Goal: Task Accomplishment & Management: Manage account settings

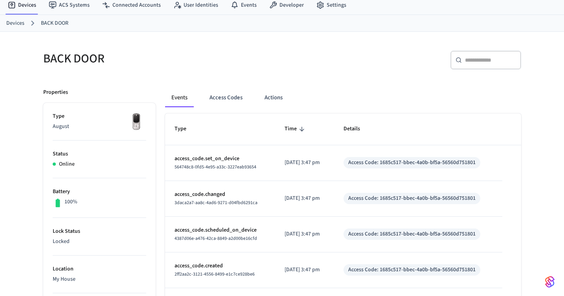
scroll to position [40, 0]
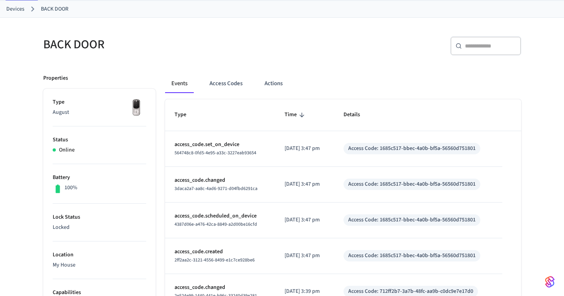
click at [24, 9] on link "Devices" at bounding box center [15, 9] width 18 height 8
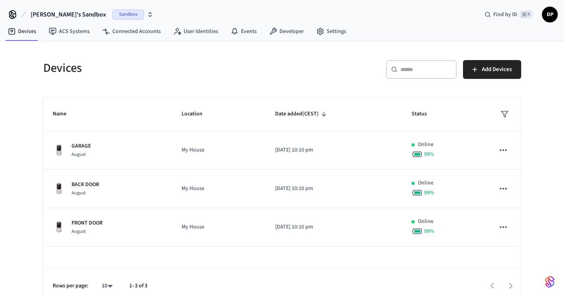
scroll to position [9, 0]
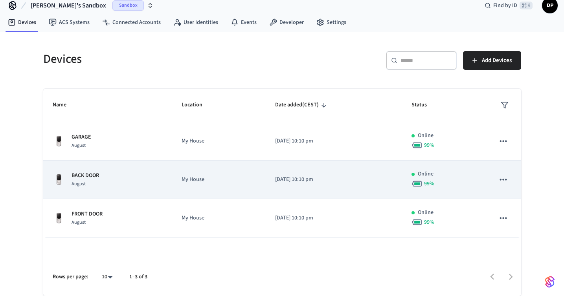
click at [299, 177] on p "[DATE] 10:10 pm" at bounding box center [333, 180] width 117 height 8
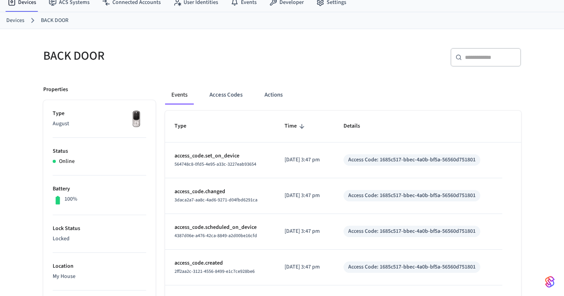
scroll to position [38, 0]
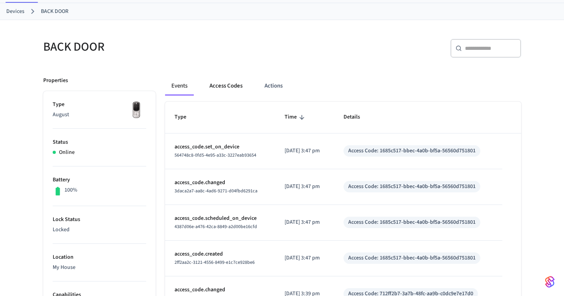
click at [228, 84] on button "Access Codes" at bounding box center [226, 86] width 46 height 19
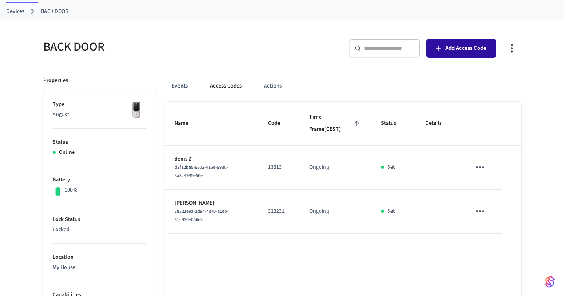
click at [470, 43] on button "Add Access Code" at bounding box center [461, 48] width 70 height 19
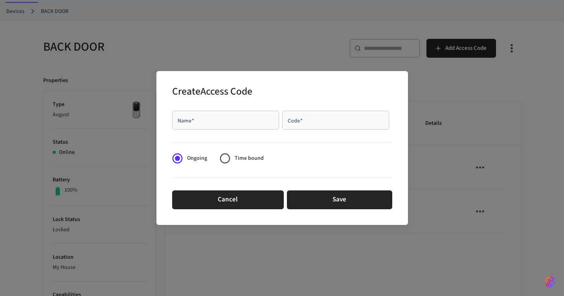
click at [242, 114] on div "Name   *" at bounding box center [225, 120] width 107 height 19
type input "*****"
click at [298, 121] on input "Code   *" at bounding box center [335, 120] width 97 height 8
type input "******"
click at [320, 189] on div "Cancel Save" at bounding box center [282, 199] width 220 height 25
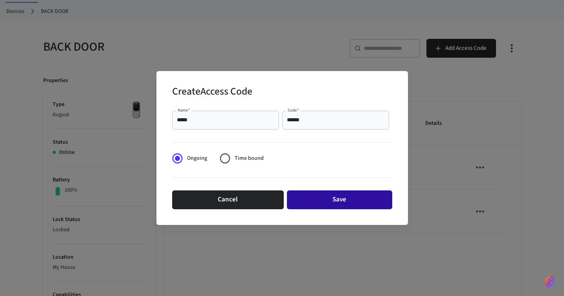
click at [322, 196] on button "Save" at bounding box center [339, 200] width 105 height 19
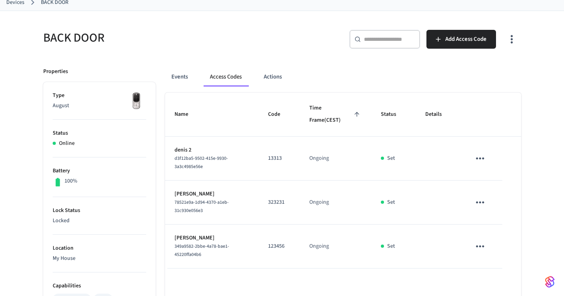
scroll to position [20, 0]
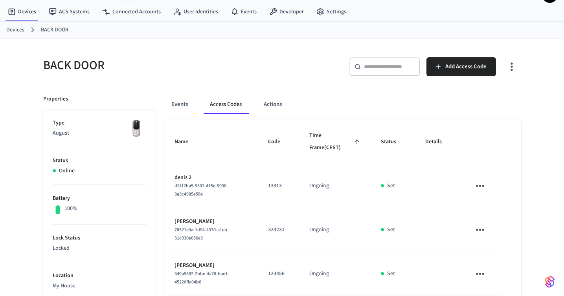
click at [482, 185] on icon "sticky table" at bounding box center [480, 186] width 12 height 12
click at [498, 229] on li "Delete" at bounding box center [498, 230] width 37 height 21
click at [487, 228] on button "sticky table" at bounding box center [480, 230] width 18 height 18
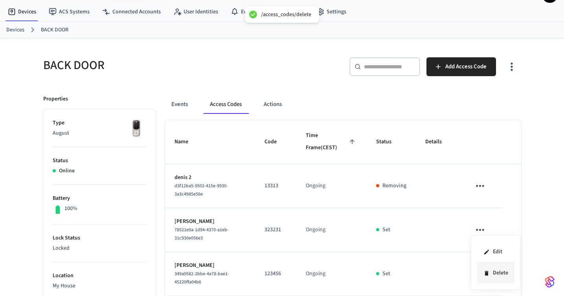
click at [495, 268] on li "Delete" at bounding box center [495, 273] width 37 height 21
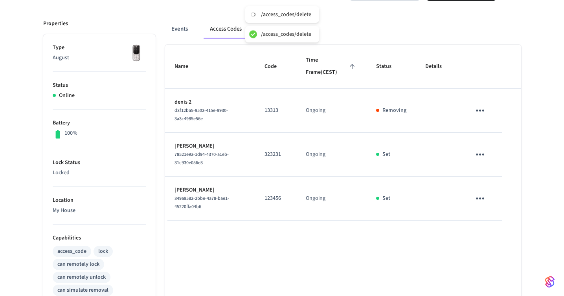
scroll to position [124, 0]
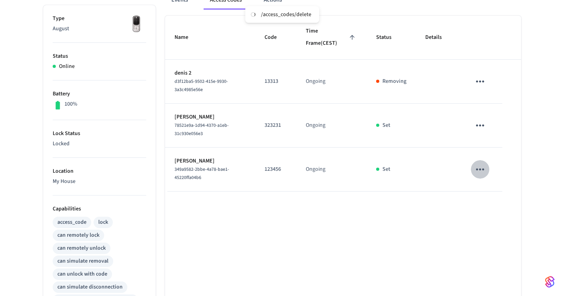
click at [484, 168] on icon "sticky table" at bounding box center [480, 169] width 12 height 12
click at [495, 214] on li "Delete" at bounding box center [498, 213] width 37 height 21
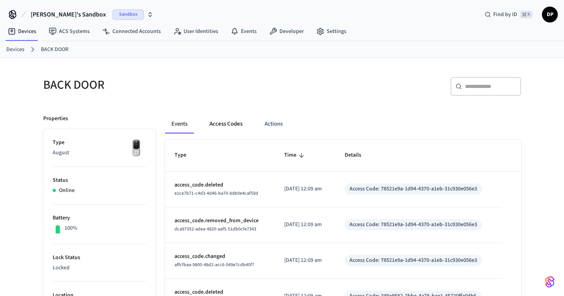
click at [233, 119] on button "Access Codes" at bounding box center [226, 124] width 46 height 19
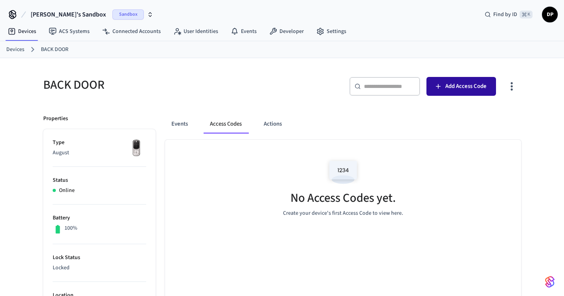
click at [448, 83] on span "Add Access Code" at bounding box center [465, 86] width 41 height 10
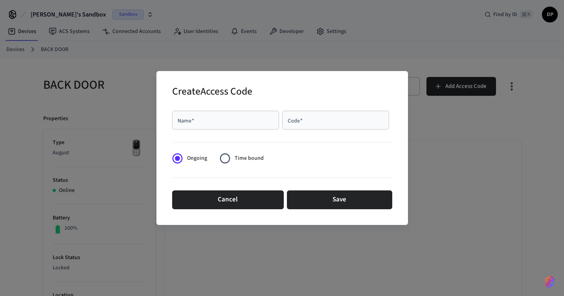
click at [255, 126] on div "Name   *" at bounding box center [225, 120] width 107 height 19
type input "*****"
click at [319, 121] on input "Code   *" at bounding box center [335, 120] width 97 height 8
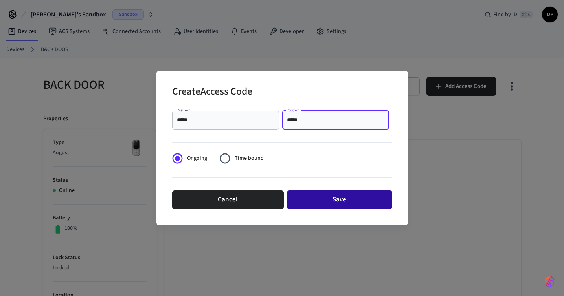
type input "*****"
click at [328, 197] on button "Save" at bounding box center [339, 200] width 105 height 19
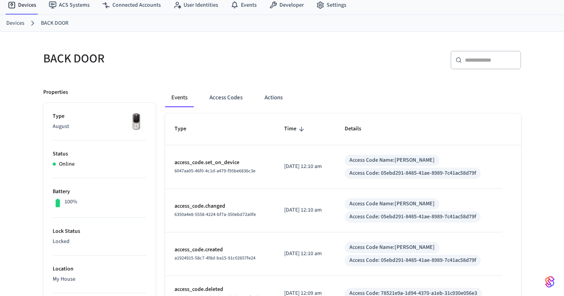
scroll to position [92, 0]
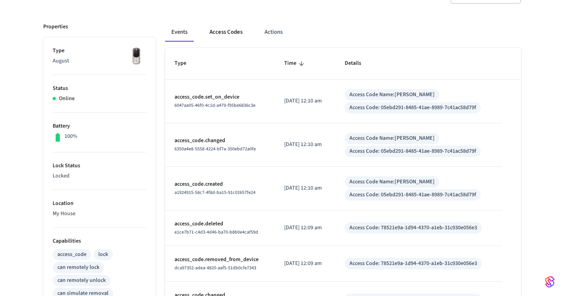
click at [228, 34] on button "Access Codes" at bounding box center [226, 32] width 46 height 19
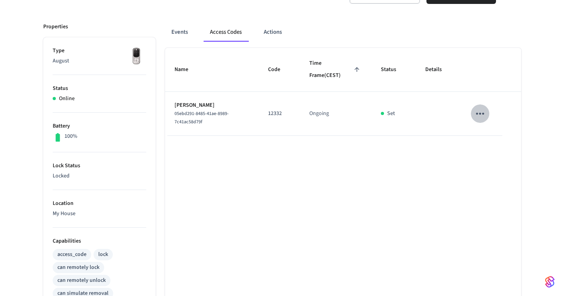
click at [480, 108] on icon "sticky table" at bounding box center [480, 114] width 12 height 12
click at [493, 158] on li "Delete" at bounding box center [498, 157] width 37 height 21
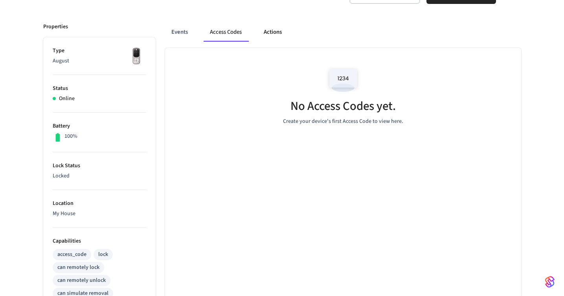
click at [270, 30] on button "Actions" at bounding box center [272, 32] width 31 height 19
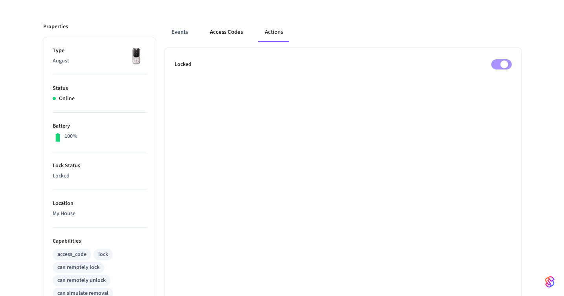
click at [211, 37] on button "Access Codes" at bounding box center [227, 32] width 46 height 19
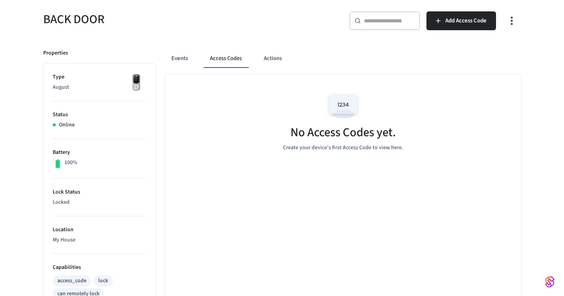
scroll to position [62, 0]
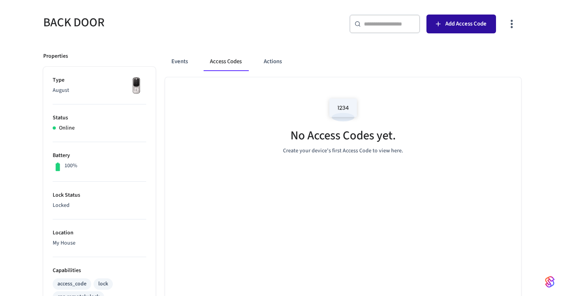
click at [450, 28] on span "Add Access Code" at bounding box center [465, 24] width 41 height 10
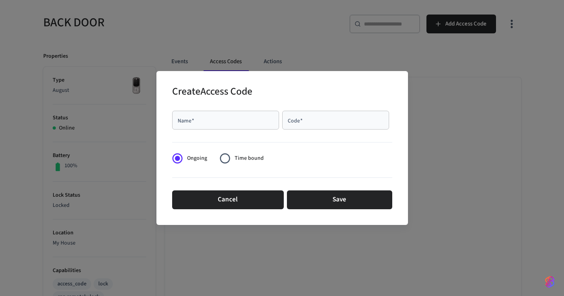
click at [252, 130] on div "Name   * Name   *" at bounding box center [227, 122] width 110 height 22
click at [244, 119] on input "Name   *" at bounding box center [225, 120] width 97 height 8
type input "******"
click at [330, 129] on div "Code   *" at bounding box center [335, 120] width 107 height 19
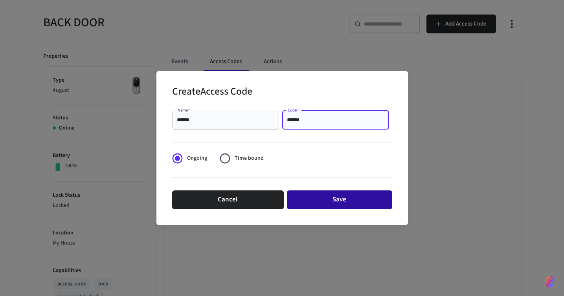
type input "******"
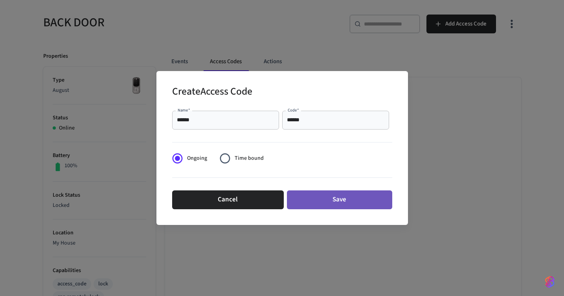
click at [344, 202] on button "Save" at bounding box center [339, 200] width 105 height 19
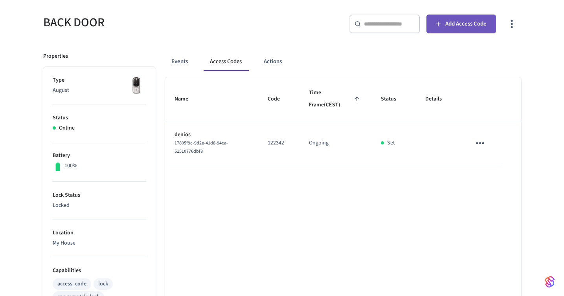
click at [454, 25] on span "Add Access Code" at bounding box center [465, 24] width 41 height 10
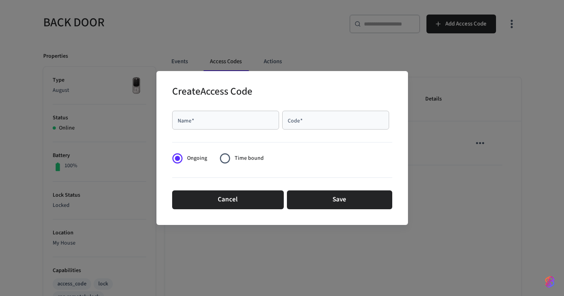
click at [228, 121] on input "Name   *" at bounding box center [225, 120] width 97 height 8
type input "*****"
click at [306, 123] on input "Code   *" at bounding box center [335, 120] width 97 height 8
type input "*****"
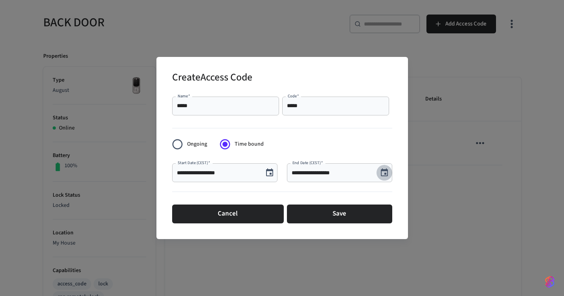
click at [387, 172] on icon "Choose date, selected date is Aug 24, 2025" at bounding box center [384, 172] width 9 height 9
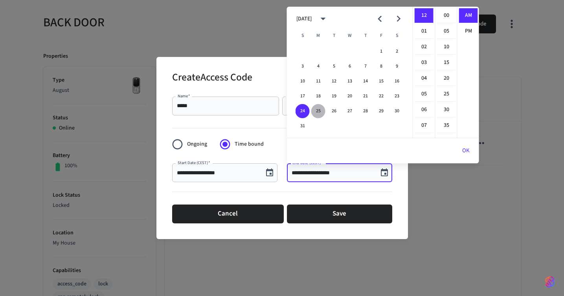
click at [320, 112] on button "25" at bounding box center [318, 111] width 14 height 14
type input "**********"
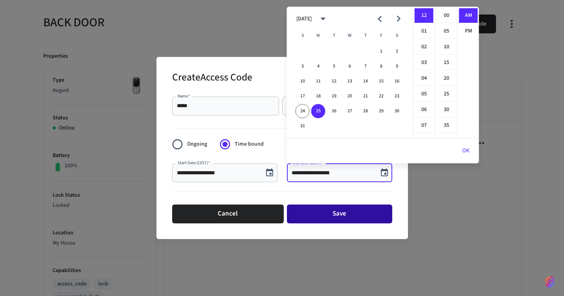
click at [340, 212] on button "Save" at bounding box center [339, 214] width 105 height 19
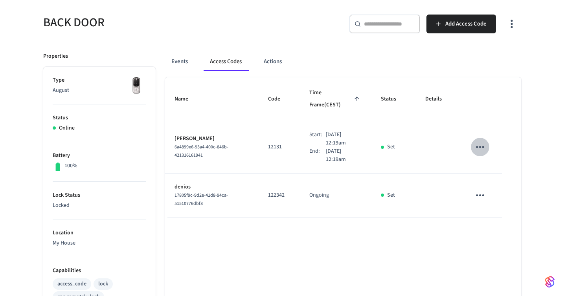
click at [478, 141] on icon "sticky table" at bounding box center [480, 147] width 12 height 12
click at [495, 184] on li "Delete" at bounding box center [498, 179] width 37 height 21
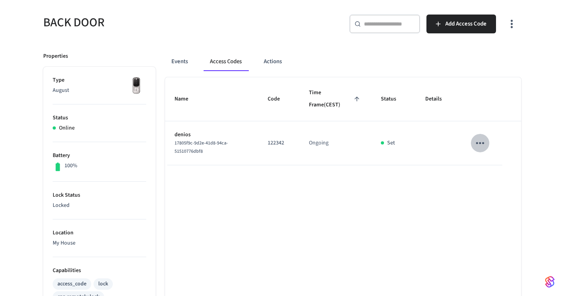
click at [484, 142] on icon "sticky table" at bounding box center [480, 143] width 8 height 2
click at [497, 183] on li "Delete" at bounding box center [500, 182] width 37 height 21
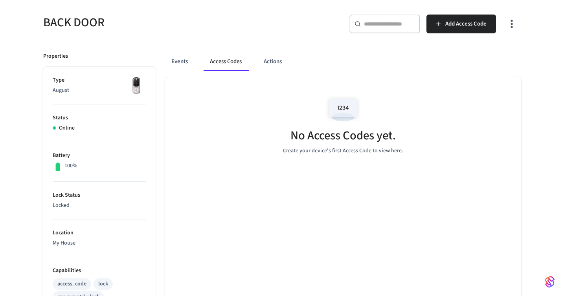
click at [229, 63] on button "Access Codes" at bounding box center [226, 61] width 44 height 19
click at [268, 62] on button "Actions" at bounding box center [272, 61] width 31 height 19
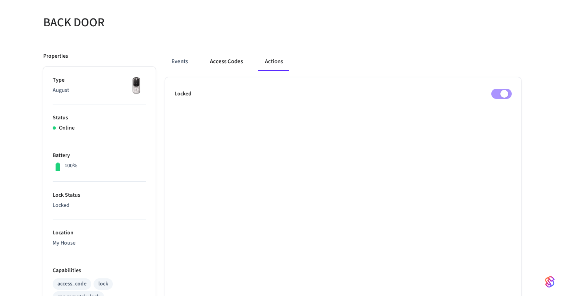
click at [228, 61] on button "Access Codes" at bounding box center [227, 61] width 46 height 19
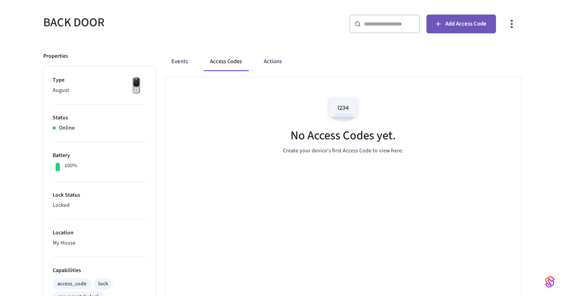
click at [448, 26] on span "Add Access Code" at bounding box center [465, 24] width 41 height 10
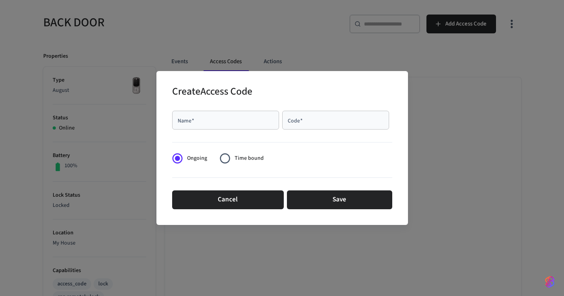
click at [233, 125] on div "Name   *" at bounding box center [225, 120] width 107 height 19
type input "*****"
click at [319, 117] on input "Code   *" at bounding box center [335, 120] width 97 height 8
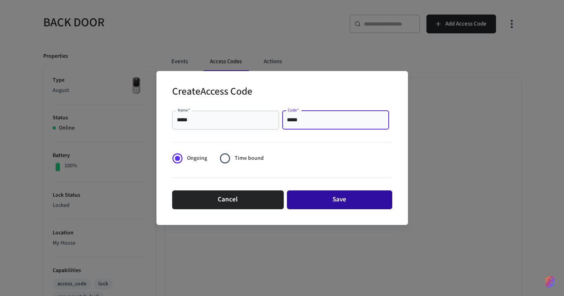
type input "*****"
click at [352, 200] on button "Save" at bounding box center [339, 200] width 105 height 19
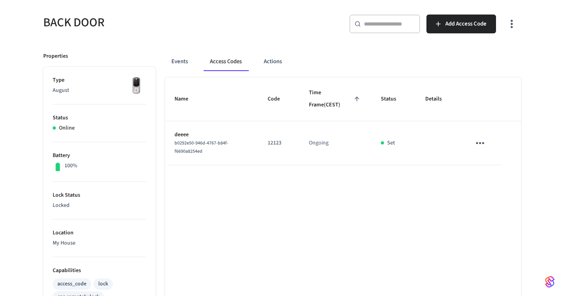
click at [482, 143] on icon "sticky table" at bounding box center [480, 143] width 8 height 2
click at [496, 184] on li "Delete" at bounding box center [500, 182] width 37 height 21
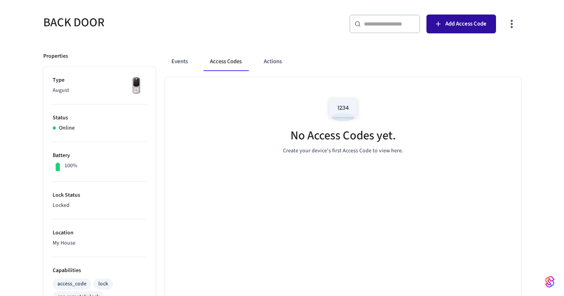
click at [445, 25] on span "Add Access Code" at bounding box center [465, 24] width 41 height 10
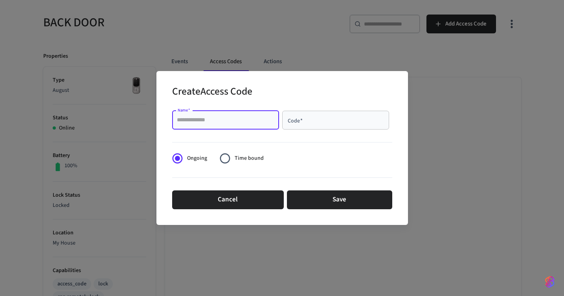
click at [254, 121] on input "Name   *" at bounding box center [225, 120] width 97 height 8
type input "*****"
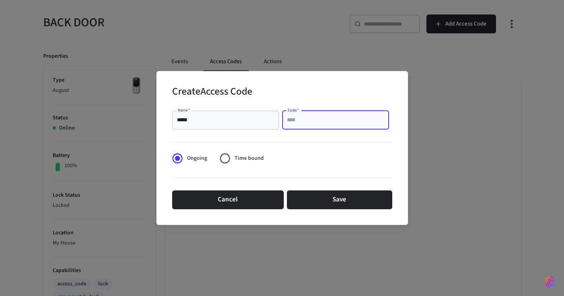
click at [314, 121] on input "Code   *" at bounding box center [335, 120] width 97 height 8
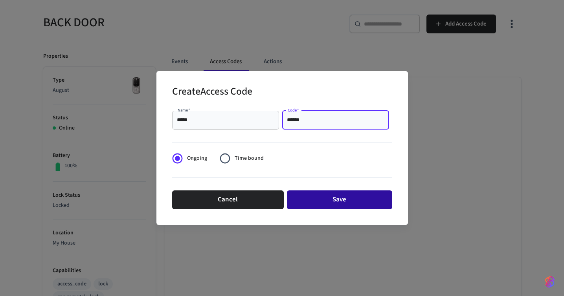
type input "******"
click at [339, 201] on button "Save" at bounding box center [339, 200] width 105 height 19
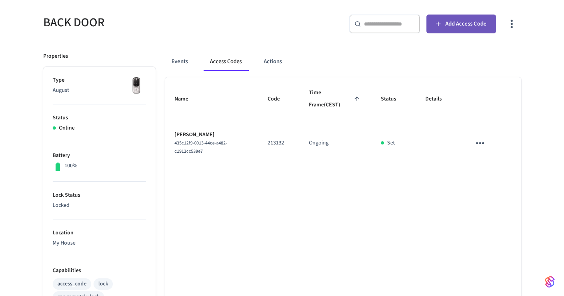
click at [446, 20] on span "Add Access Code" at bounding box center [465, 24] width 41 height 10
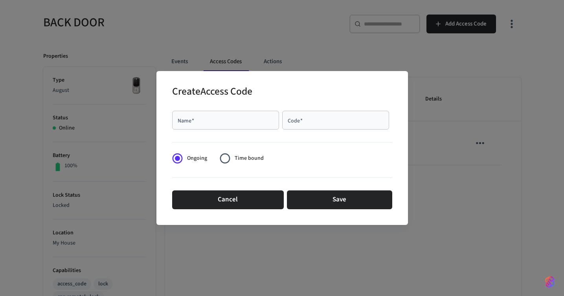
click at [232, 121] on input "Name   *" at bounding box center [225, 120] width 97 height 8
type input "*******"
click at [341, 116] on input "Code   *" at bounding box center [335, 120] width 97 height 8
type input "*****"
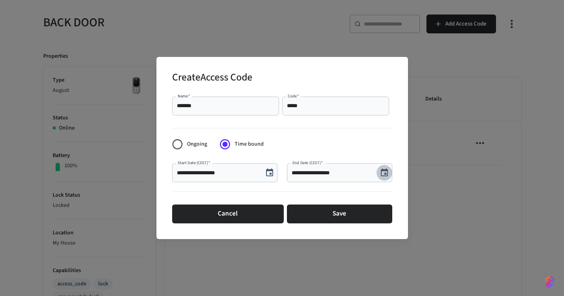
click at [384, 173] on icon "Choose date, selected date is Aug 24, 2025" at bounding box center [384, 172] width 9 height 9
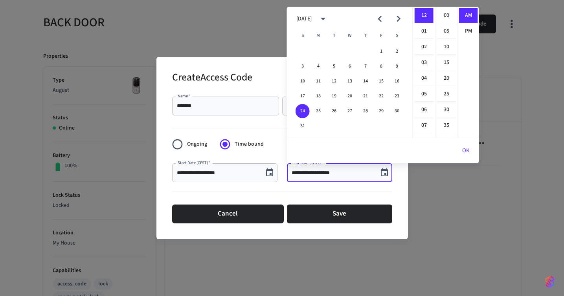
scroll to position [141, 0]
click at [320, 111] on button "25" at bounding box center [318, 111] width 14 height 14
type input "**********"
click at [463, 147] on button "OK" at bounding box center [466, 150] width 26 height 19
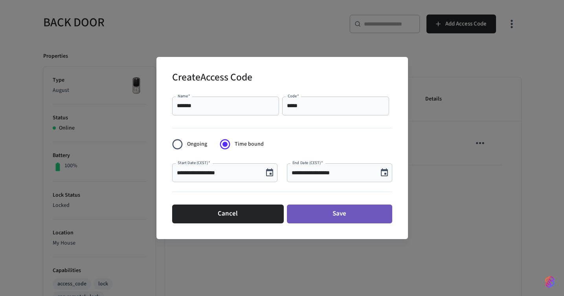
click at [336, 217] on button "Save" at bounding box center [339, 214] width 105 height 19
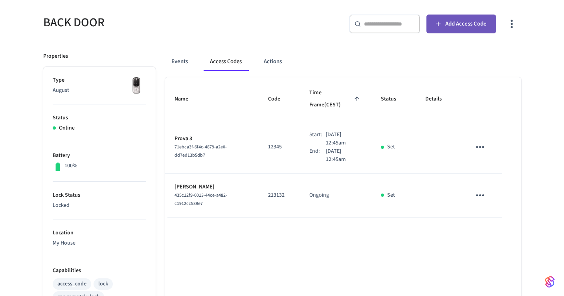
click at [475, 26] on span "Add Access Code" at bounding box center [465, 24] width 41 height 10
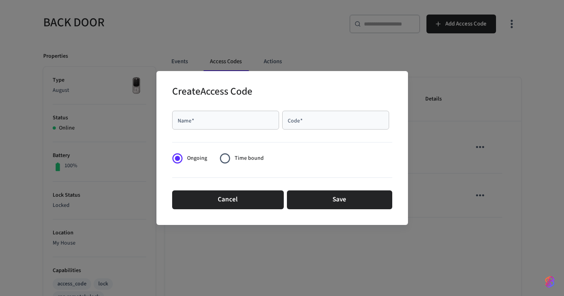
click at [244, 123] on input "Name   *" at bounding box center [225, 120] width 97 height 8
type input "*****"
click at [314, 121] on input "Code   *" at bounding box center [335, 120] width 97 height 8
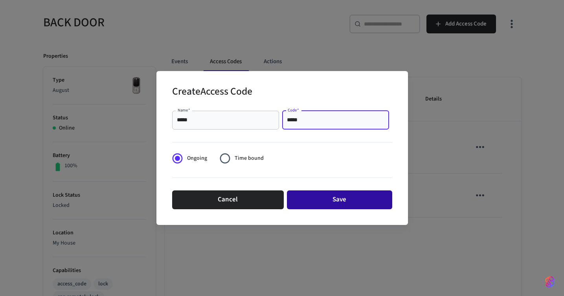
type input "*****"
click at [338, 201] on button "Save" at bounding box center [339, 200] width 105 height 19
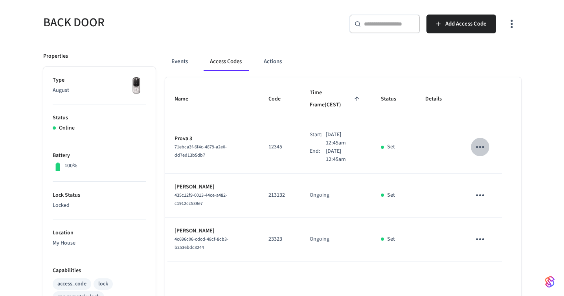
click at [475, 141] on icon "sticky table" at bounding box center [480, 147] width 12 height 12
click at [492, 176] on icon at bounding box center [489, 179] width 6 height 6
click at [485, 189] on icon "sticky table" at bounding box center [480, 195] width 12 height 12
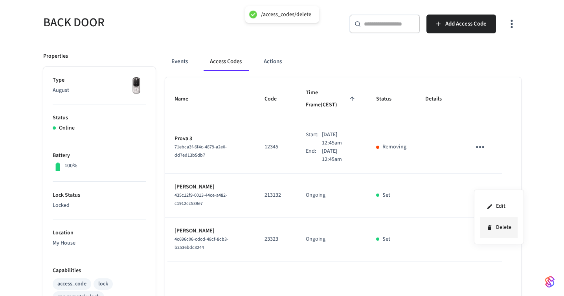
click at [501, 224] on li "Delete" at bounding box center [498, 227] width 37 height 21
